Goal: Find specific page/section: Find specific page/section

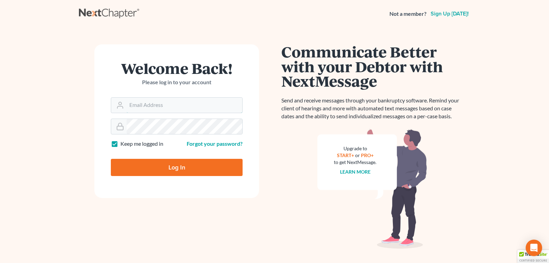
type input "[EMAIL_ADDRESS][DOMAIN_NAME]"
click at [171, 170] on input "Log In" at bounding box center [177, 167] width 132 height 17
type input "Thinking..."
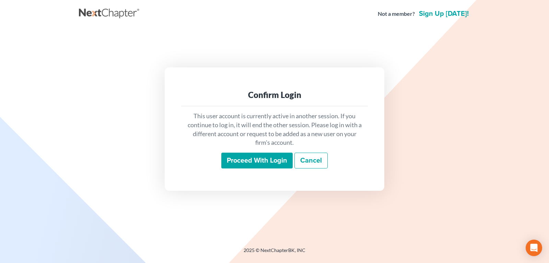
drag, startPoint x: 240, startPoint y: 155, endPoint x: 240, endPoint y: 162, distance: 6.9
click at [240, 158] on input "Proceed with login" at bounding box center [256, 160] width 71 height 16
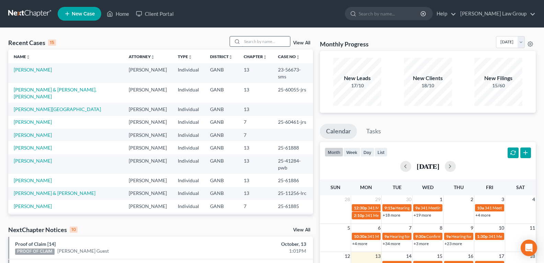
click at [251, 43] on input "search" at bounding box center [266, 41] width 48 height 10
click at [253, 39] on input "search" at bounding box center [266, 41] width 48 height 10
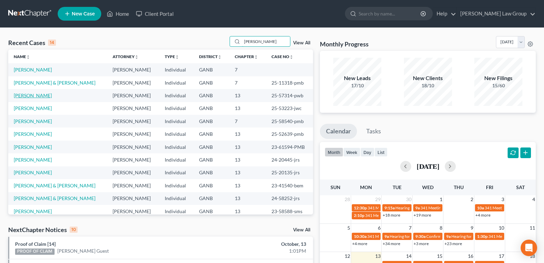
type input "[PERSON_NAME]"
click at [32, 95] on link "[PERSON_NAME]" at bounding box center [33, 95] width 38 height 6
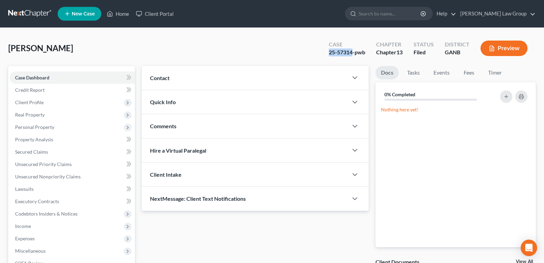
drag, startPoint x: 329, startPoint y: 53, endPoint x: 352, endPoint y: 54, distance: 22.7
click at [352, 54] on div "25-57314-pwb" at bounding box center [347, 52] width 36 height 8
copy div "25-57314"
